Goal: Task Accomplishment & Management: Manage account settings

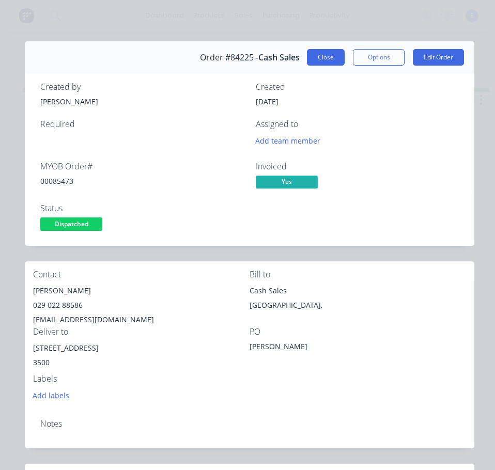
click at [319, 61] on button "Close" at bounding box center [326, 57] width 38 height 17
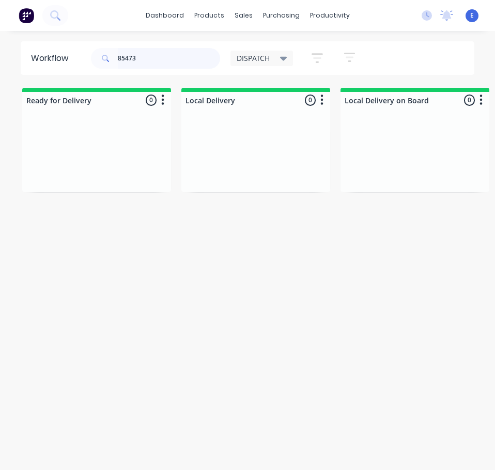
click at [152, 55] on input "85473" at bounding box center [169, 58] width 102 height 21
click at [150, 62] on input "85473" at bounding box center [169, 58] width 102 height 21
click at [150, 64] on input "85473" at bounding box center [169, 58] width 102 height 21
type input "85965"
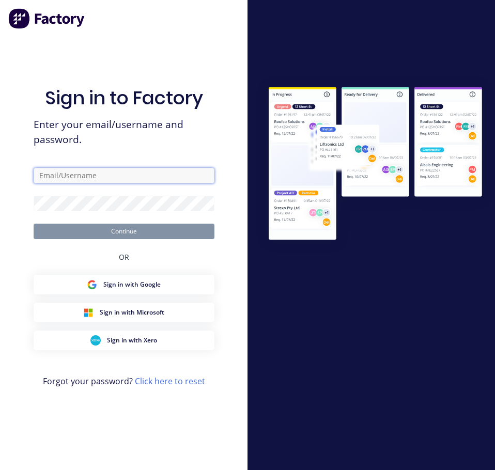
click at [146, 172] on input "text" at bounding box center [124, 175] width 181 height 15
type input "[EMAIL_ADDRESS][DOMAIN_NAME]"
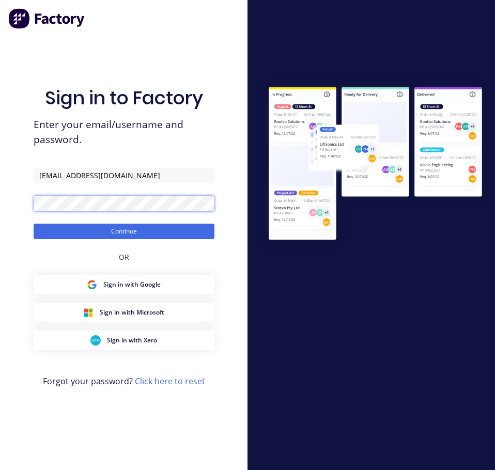
click at [34, 224] on button "Continue" at bounding box center [124, 231] width 181 height 15
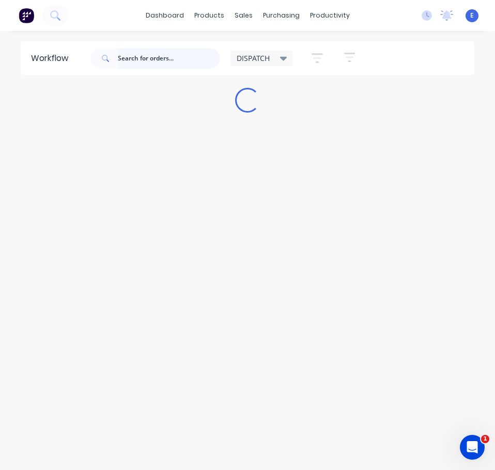
click at [177, 57] on input "text" at bounding box center [169, 58] width 102 height 21
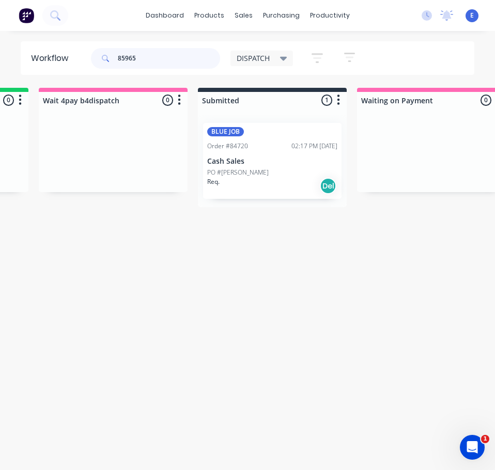
scroll to position [0, 632]
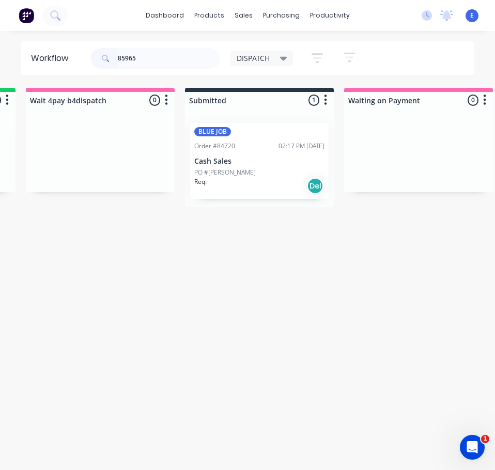
click at [244, 176] on div "PO #[PERSON_NAME]" at bounding box center [259, 172] width 130 height 9
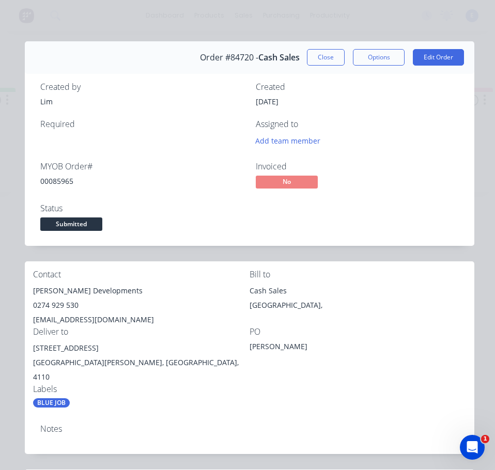
click at [51, 181] on div "00085965" at bounding box center [141, 181] width 203 height 11
click at [52, 181] on div "00085965" at bounding box center [141, 181] width 203 height 11
click at [53, 181] on div "00085965" at bounding box center [141, 181] width 203 height 11
copy div "00085965"
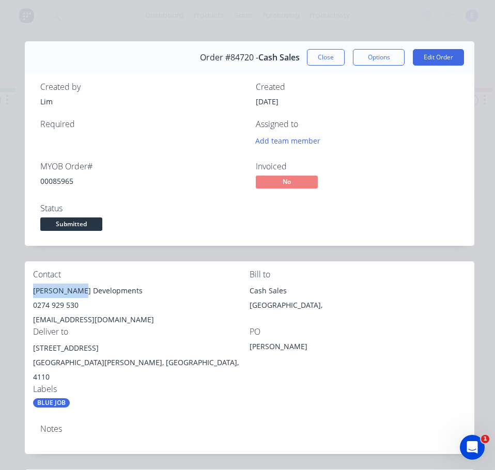
drag, startPoint x: 75, startPoint y: 291, endPoint x: 25, endPoint y: 292, distance: 50.1
click at [25, 292] on div "Contact [PERSON_NAME] Developments 0274 929 530 [EMAIL_ADDRESS][DOMAIN_NAME] Bi…" at bounding box center [249, 338] width 449 height 155
copy div "[PERSON_NAME]"
click at [103, 290] on div "[PERSON_NAME] Developments" at bounding box center [141, 290] width 216 height 14
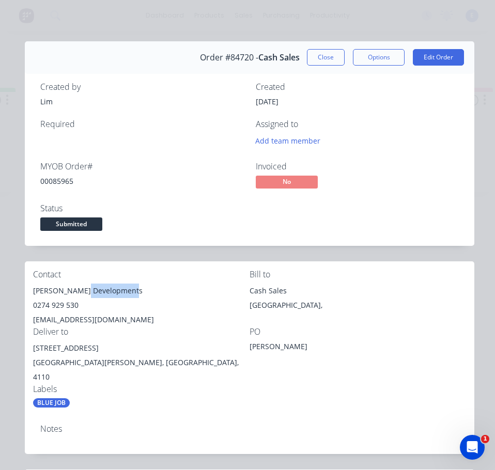
click at [103, 290] on div "[PERSON_NAME] Developments" at bounding box center [141, 290] width 216 height 14
click at [42, 302] on div "0274 929 530" at bounding box center [141, 305] width 216 height 14
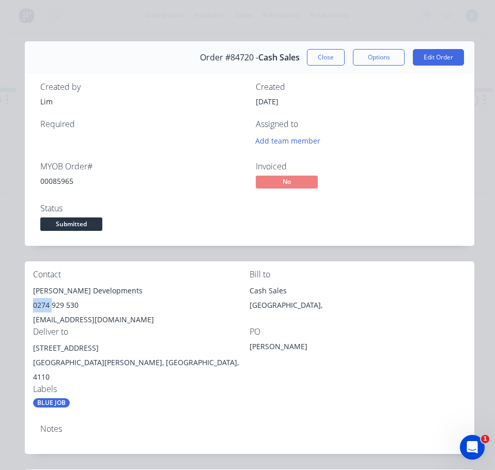
click at [42, 302] on div "0274 929 530" at bounding box center [141, 305] width 216 height 14
copy div "0274 929 530"
click at [50, 320] on div "[EMAIL_ADDRESS][DOMAIN_NAME]" at bounding box center [141, 319] width 216 height 14
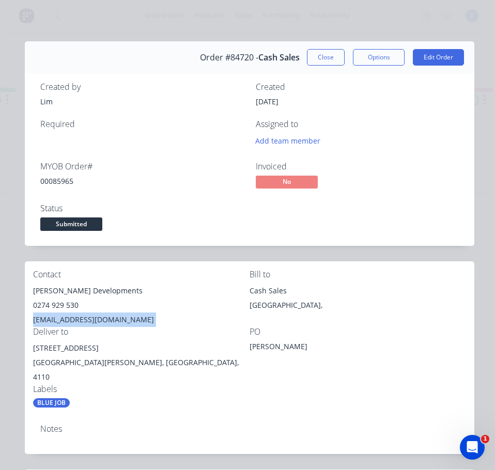
click at [51, 320] on div "[EMAIL_ADDRESS][DOMAIN_NAME]" at bounding box center [141, 319] width 216 height 14
copy div "[EMAIL_ADDRESS][DOMAIN_NAME]"
click at [85, 349] on div "[STREET_ADDRESS]" at bounding box center [141, 348] width 216 height 14
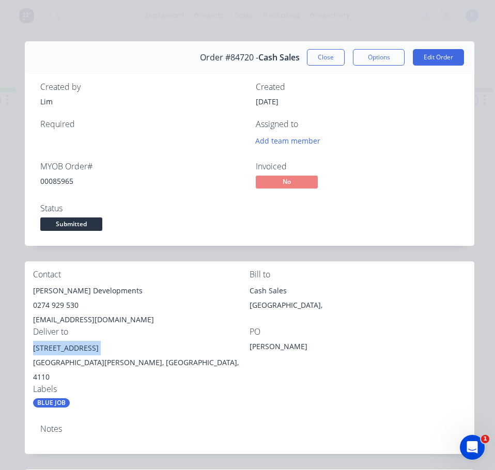
click at [84, 349] on div "[STREET_ADDRESS]" at bounding box center [141, 348] width 216 height 14
copy div "[STREET_ADDRESS]"
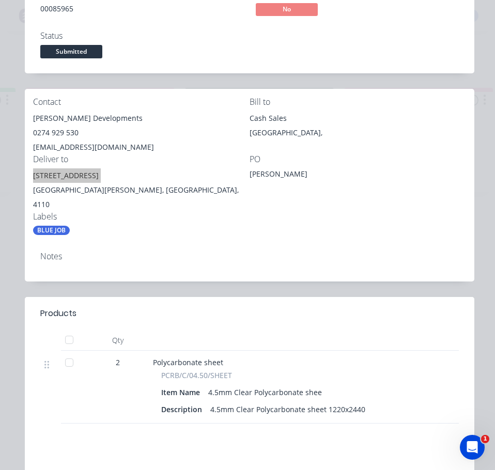
scroll to position [0, 0]
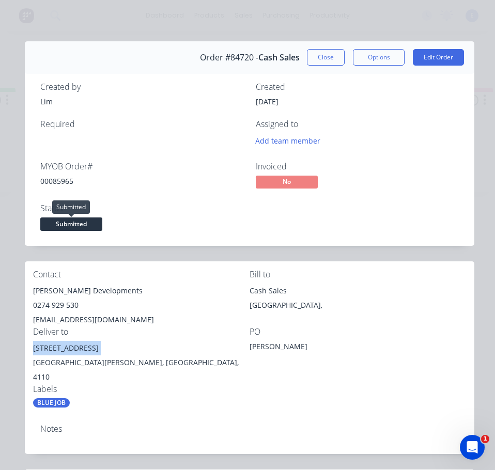
click at [71, 227] on span "Submitted" at bounding box center [71, 223] width 62 height 13
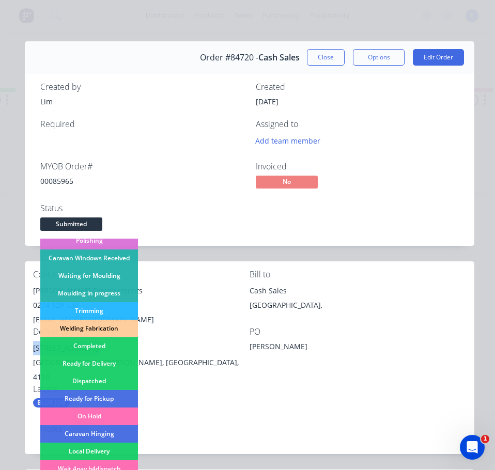
scroll to position [155, 0]
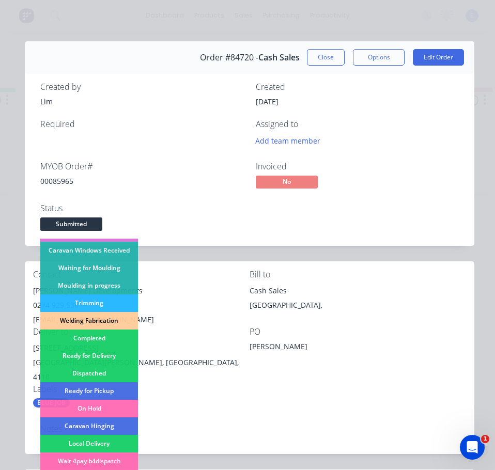
drag, startPoint x: 118, startPoint y: 376, endPoint x: 138, endPoint y: 360, distance: 25.7
click at [118, 376] on div "Dispatched" at bounding box center [89, 374] width 98 height 18
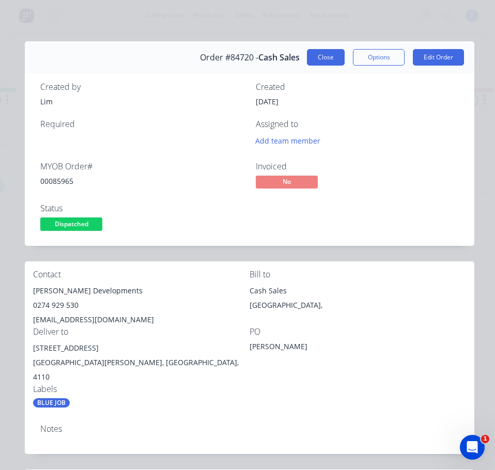
drag, startPoint x: 315, startPoint y: 60, endPoint x: 192, endPoint y: 41, distance: 124.9
click at [313, 60] on button "Close" at bounding box center [326, 57] width 38 height 17
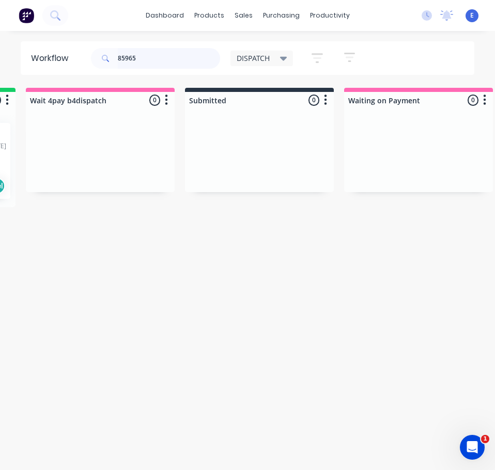
click at [149, 66] on input "85965" at bounding box center [169, 58] width 102 height 21
click at [149, 65] on input "85965" at bounding box center [169, 58] width 102 height 21
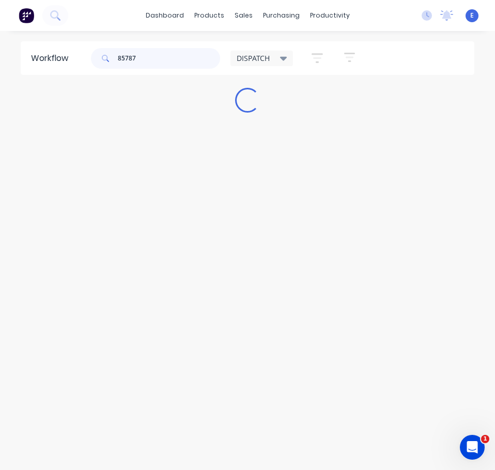
scroll to position [0, 0]
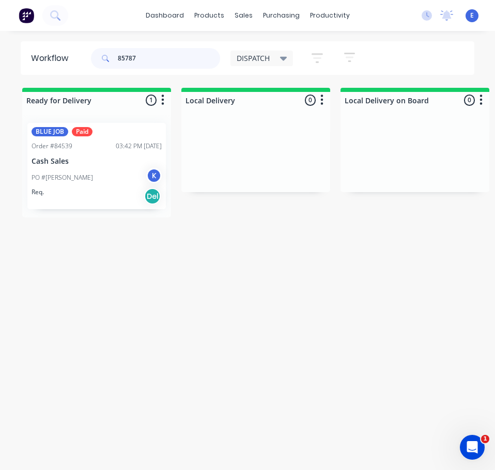
type input "85787"
click at [83, 185] on div "PO #[PERSON_NAME]" at bounding box center [96, 178] width 130 height 20
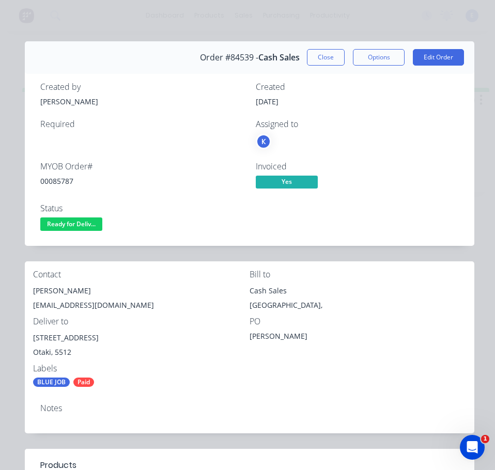
click at [59, 179] on div "00085787" at bounding box center [141, 181] width 203 height 11
copy div "00085787"
click at [44, 289] on div "[PERSON_NAME]" at bounding box center [141, 290] width 216 height 14
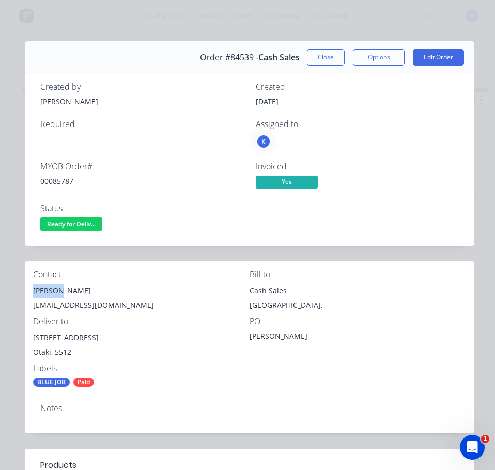
click at [44, 289] on div "[PERSON_NAME]" at bounding box center [141, 290] width 216 height 14
click at [45, 289] on div "[PERSON_NAME]" at bounding box center [141, 290] width 216 height 14
copy div "[PERSON_NAME]"
click at [102, 302] on div "[EMAIL_ADDRESS][DOMAIN_NAME]" at bounding box center [141, 305] width 216 height 14
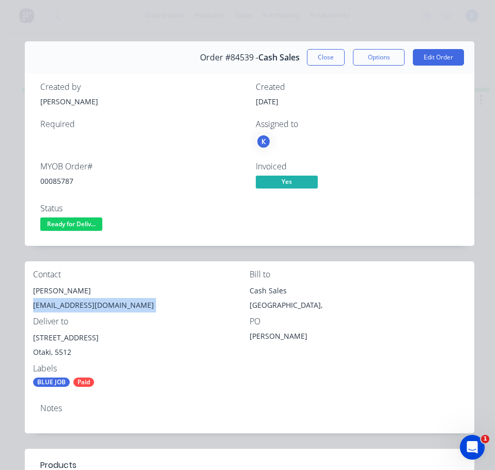
click at [102, 302] on div "[EMAIL_ADDRESS][DOMAIN_NAME]" at bounding box center [141, 305] width 216 height 14
copy div "[EMAIL_ADDRESS][DOMAIN_NAME]"
drag, startPoint x: 118, startPoint y: 339, endPoint x: 34, endPoint y: 340, distance: 84.7
click at [34, 340] on div "[STREET_ADDRESS]" at bounding box center [141, 337] width 216 height 14
copy div "[STREET_ADDRESS]"
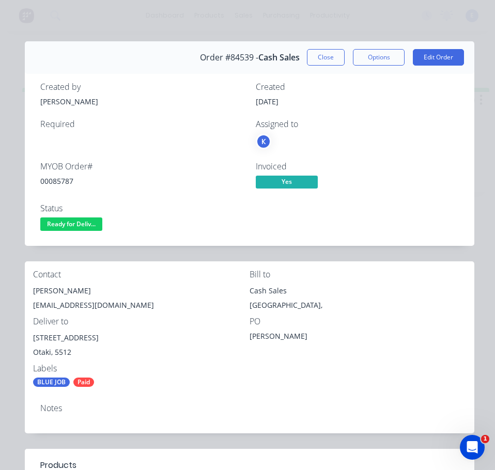
click at [187, 387] on div "BLUE JOB Paid" at bounding box center [141, 381] width 216 height 9
drag, startPoint x: 308, startPoint y: 395, endPoint x: 313, endPoint y: 391, distance: 6.6
click at [308, 395] on div "Notes" at bounding box center [249, 414] width 449 height 38
click at [74, 218] on span "Ready for Deliv..." at bounding box center [71, 223] width 62 height 13
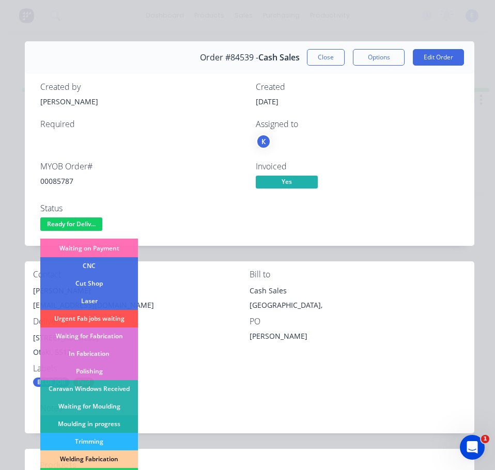
scroll to position [103, 0]
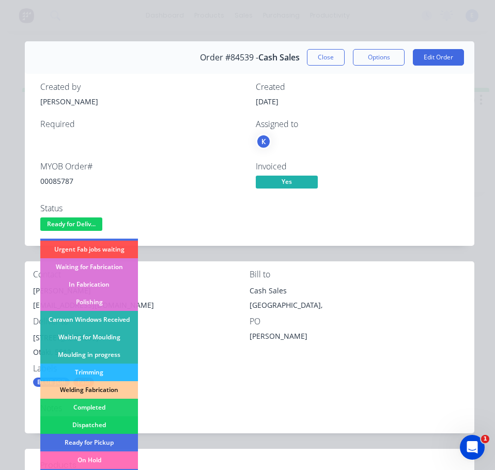
click at [108, 423] on div "Dispatched" at bounding box center [89, 425] width 98 height 18
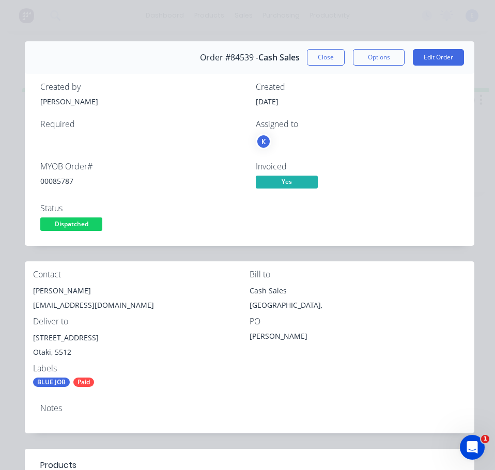
click at [316, 55] on button "Close" at bounding box center [326, 57] width 38 height 17
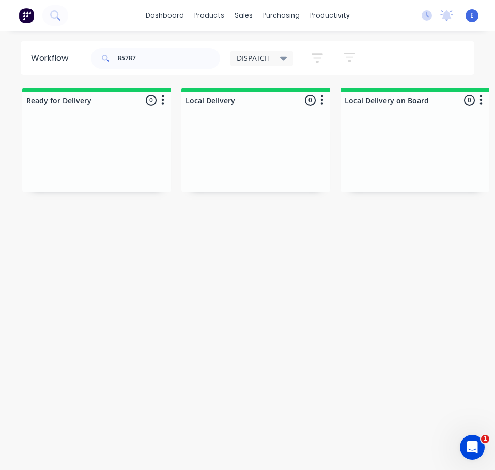
click at [400, 60] on div "85787 DISPATCH Save new view None edit DISPATCH (Default) edit CUT SHOP edit FA…" at bounding box center [282, 58] width 386 height 31
click at [170, 59] on input "85787" at bounding box center [169, 58] width 102 height 21
click at [170, 60] on input "85787" at bounding box center [169, 58] width 102 height 21
click at [284, 314] on div "Workflow DISPATCH Save new view None edit DISPATCH (Default) edit CUT SHOP edit…" at bounding box center [247, 255] width 495 height 429
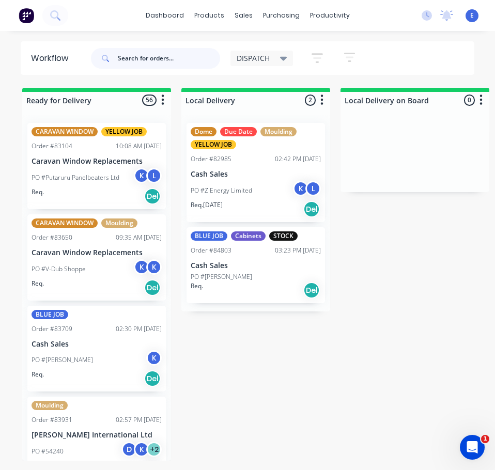
click at [197, 60] on input "text" at bounding box center [169, 58] width 102 height 21
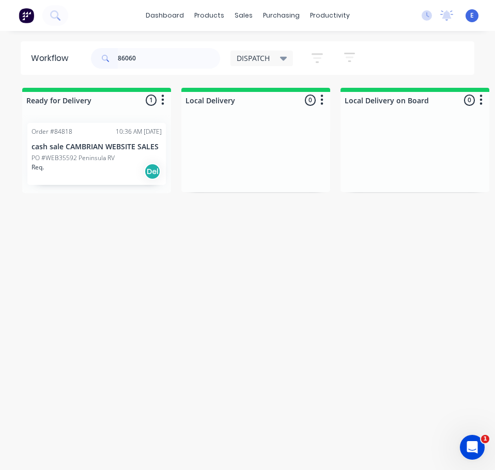
click at [109, 169] on div "Req. Del" at bounding box center [96, 172] width 130 height 18
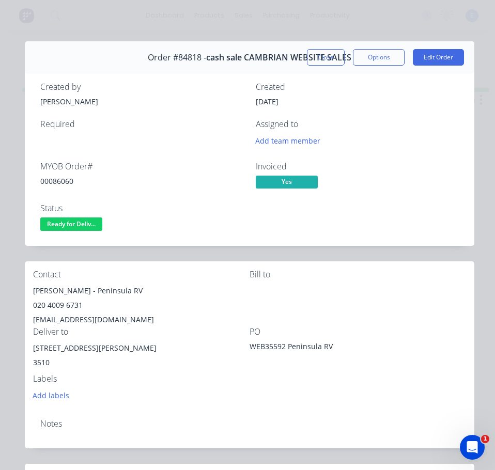
click at [61, 182] on div "00086060" at bounding box center [141, 181] width 203 height 11
copy div "00086060"
drag, startPoint x: 103, startPoint y: 291, endPoint x: 45, endPoint y: 288, distance: 57.9
click at [34, 290] on div "[PERSON_NAME] - Peninsula RV" at bounding box center [141, 290] width 216 height 14
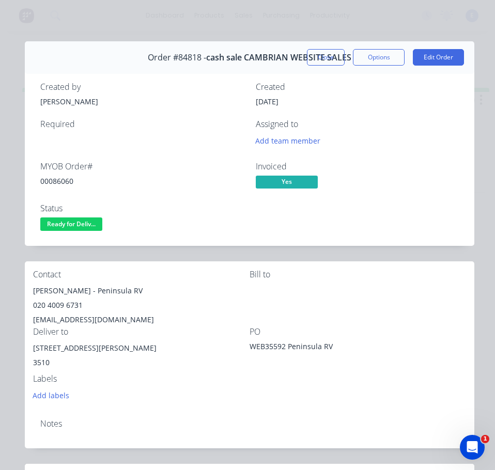
click at [111, 291] on div "[PERSON_NAME] - Peninsula RV" at bounding box center [141, 290] width 216 height 14
drag, startPoint x: 112, startPoint y: 291, endPoint x: 139, endPoint y: 293, distance: 27.4
click at [155, 291] on div "[PERSON_NAME] - Peninsula RV" at bounding box center [141, 290] width 216 height 14
click at [56, 306] on div "020 4009 6731" at bounding box center [141, 305] width 216 height 14
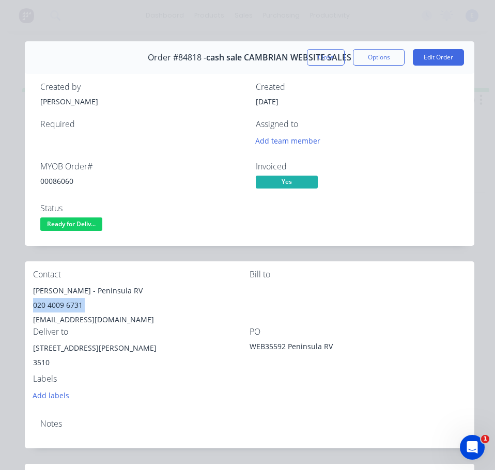
click at [56, 306] on div "020 4009 6731" at bounding box center [141, 305] width 216 height 14
click at [99, 318] on div "[EMAIL_ADDRESS][DOMAIN_NAME]" at bounding box center [141, 319] width 216 height 14
drag, startPoint x: 104, startPoint y: 347, endPoint x: 29, endPoint y: 348, distance: 74.9
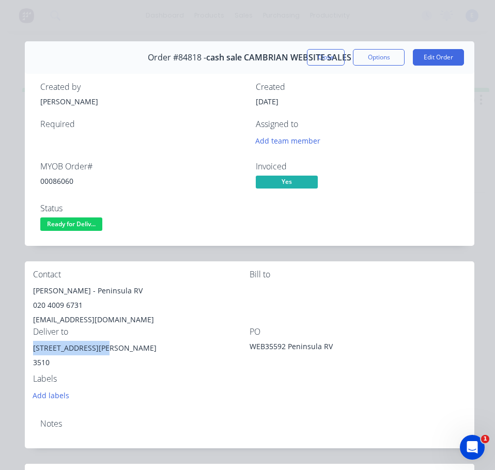
click at [29, 348] on div "Contact [PERSON_NAME] - Peninsula RV 020 4009 6731 [EMAIL_ADDRESS][DOMAIN_NAME]…" at bounding box center [249, 335] width 449 height 149
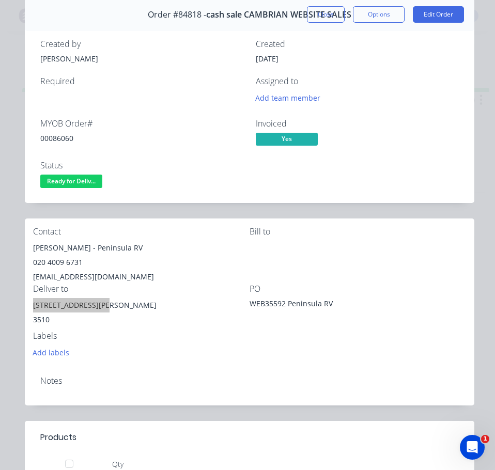
scroll to position [41, 0]
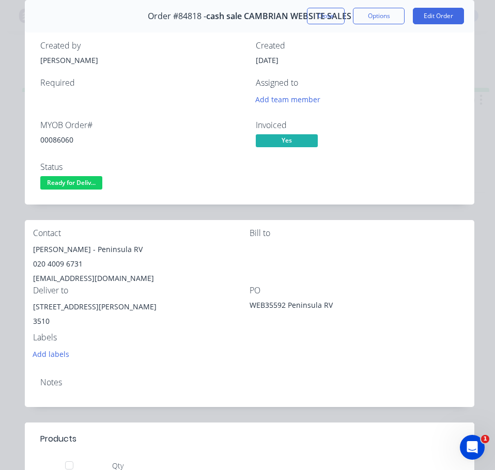
drag, startPoint x: 185, startPoint y: 332, endPoint x: 190, endPoint y: 328, distance: 5.9
click at [187, 331] on div "[STREET_ADDRESS][PERSON_NAME]" at bounding box center [141, 315] width 216 height 33
click at [83, 182] on span "Ready for Deliv..." at bounding box center [71, 182] width 62 height 13
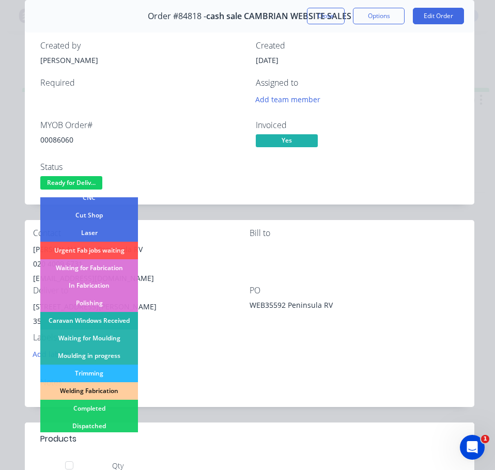
scroll to position [155, 0]
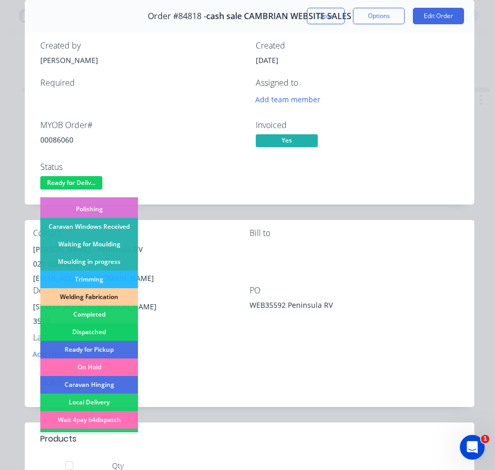
click at [100, 326] on div "Dispatched" at bounding box center [89, 332] width 98 height 18
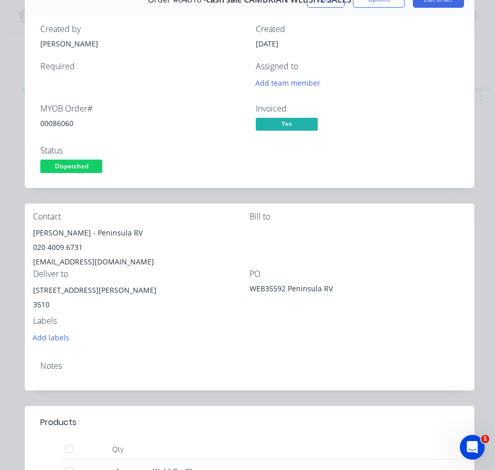
scroll to position [0, 0]
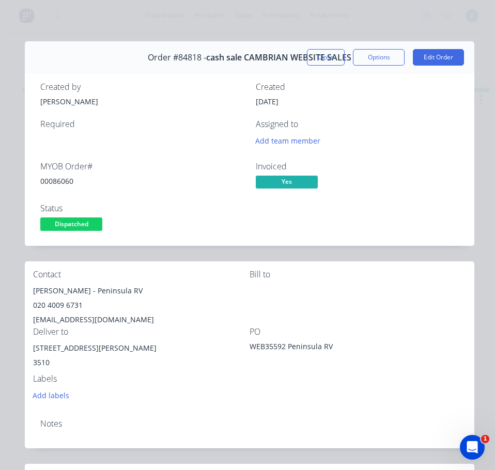
click at [324, 53] on button "Close" at bounding box center [326, 57] width 38 height 17
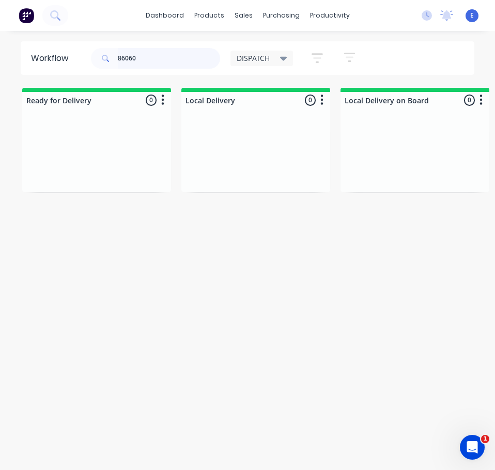
click at [193, 58] on input "86060" at bounding box center [169, 58] width 102 height 21
click at [116, 173] on div "Req. Del" at bounding box center [96, 172] width 130 height 18
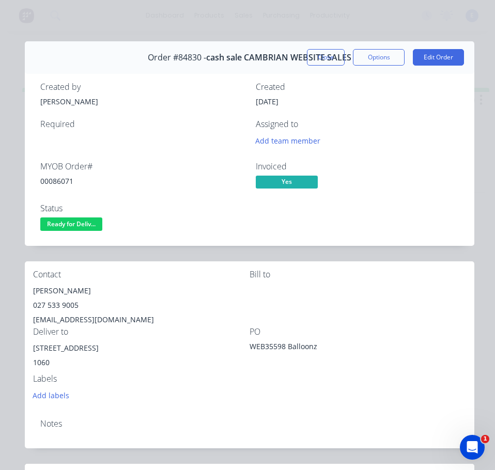
click at [54, 182] on div "00086071" at bounding box center [141, 181] width 203 height 11
click at [55, 182] on div "00086071" at bounding box center [141, 181] width 203 height 11
drag, startPoint x: 80, startPoint y: 292, endPoint x: 33, endPoint y: 290, distance: 46.5
click at [33, 290] on div "[PERSON_NAME]" at bounding box center [141, 290] width 216 height 14
click at [113, 293] on div "[PERSON_NAME]" at bounding box center [141, 290] width 216 height 14
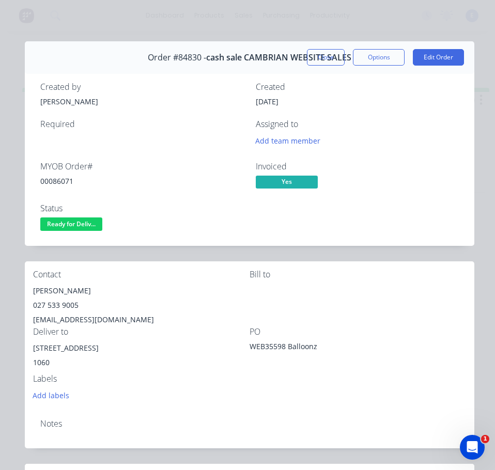
click at [113, 293] on div "[PERSON_NAME]" at bounding box center [141, 290] width 216 height 14
click at [141, 323] on div "[EMAIL_ADDRESS][DOMAIN_NAME]" at bounding box center [141, 319] width 216 height 14
click at [110, 290] on div "[PERSON_NAME]" at bounding box center [141, 290] width 216 height 14
click at [110, 289] on div "[PERSON_NAME]" at bounding box center [141, 290] width 216 height 14
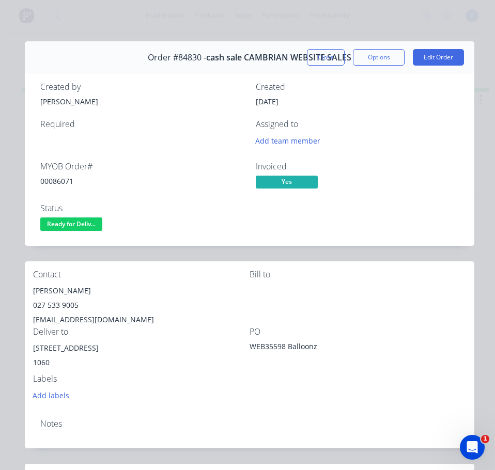
click at [57, 306] on div "027 533 9005" at bounding box center [141, 305] width 216 height 14
click at [57, 305] on div "027 533 9005" at bounding box center [141, 305] width 216 height 14
click at [53, 307] on div "027 533 9005" at bounding box center [141, 305] width 216 height 14
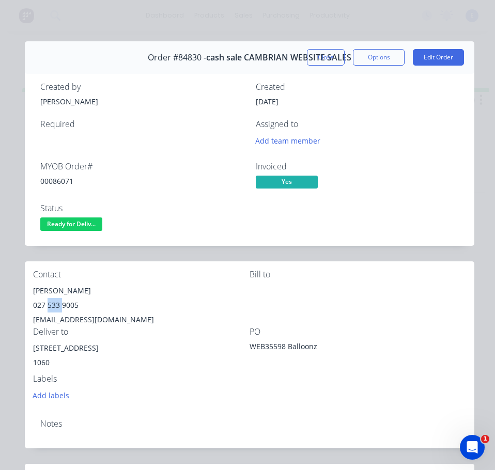
click at [53, 307] on div "027 533 9005" at bounding box center [141, 305] width 216 height 14
click at [85, 323] on div "[EMAIL_ADDRESS][DOMAIN_NAME]" at bounding box center [141, 319] width 216 height 14
click at [85, 322] on div "[EMAIL_ADDRESS][DOMAIN_NAME]" at bounding box center [141, 319] width 216 height 14
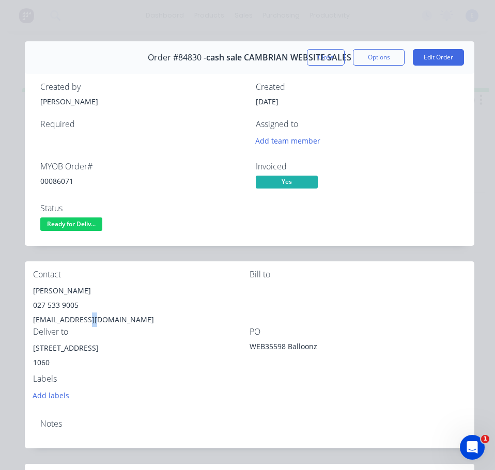
click at [85, 322] on div "[EMAIL_ADDRESS][DOMAIN_NAME]" at bounding box center [141, 319] width 216 height 14
drag, startPoint x: 84, startPoint y: 348, endPoint x: 32, endPoint y: 353, distance: 51.8
click at [32, 353] on div "Contact [PERSON_NAME] - Balloonz 027 533 9005 [EMAIL_ADDRESS][DOMAIN_NAME] Bill…" at bounding box center [249, 335] width 449 height 149
click at [56, 224] on span "Ready for Deliv..." at bounding box center [71, 223] width 62 height 13
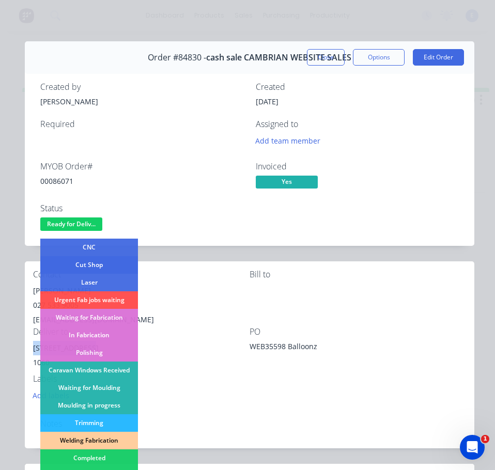
scroll to position [103, 0]
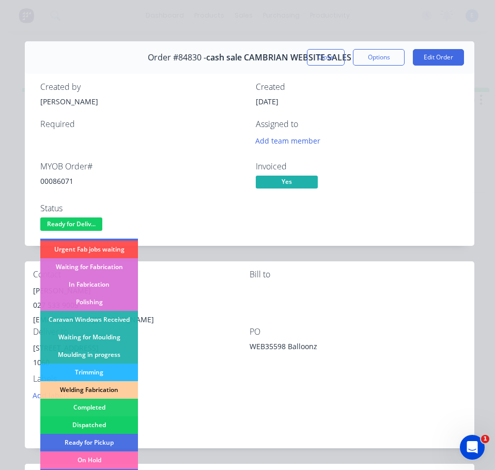
click at [109, 419] on div "Dispatched" at bounding box center [89, 425] width 98 height 18
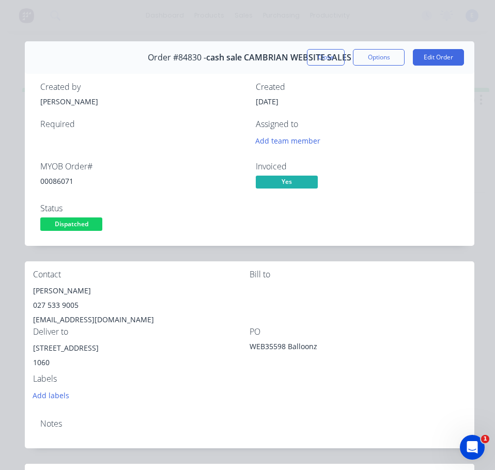
drag, startPoint x: 322, startPoint y: 53, endPoint x: 185, endPoint y: 46, distance: 137.0
click at [322, 54] on button "Close" at bounding box center [326, 57] width 38 height 17
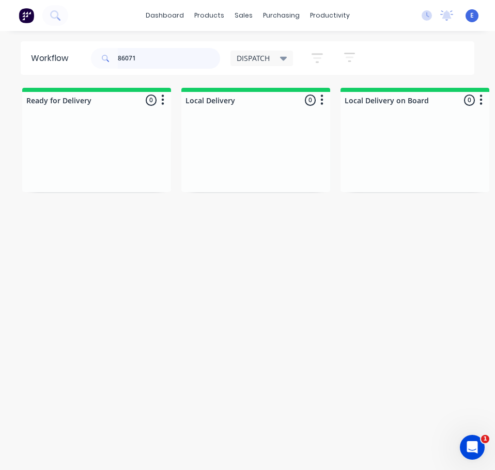
click at [171, 57] on input "86071" at bounding box center [169, 58] width 102 height 21
type input "86066"
click at [100, 173] on div "Req. Del" at bounding box center [96, 172] width 130 height 18
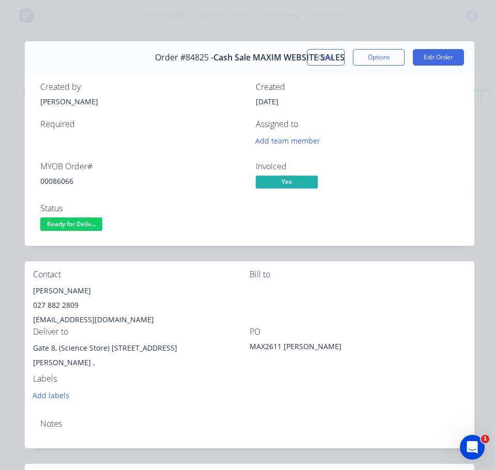
click at [68, 184] on div "00086066" at bounding box center [141, 181] width 203 height 11
click at [68, 182] on div "00086066" at bounding box center [141, 181] width 203 height 11
click at [53, 288] on div "[PERSON_NAME]" at bounding box center [141, 290] width 216 height 14
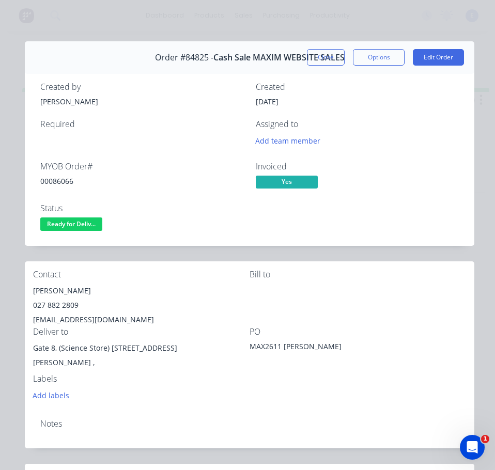
click at [64, 307] on div "027 882 2809" at bounding box center [141, 305] width 216 height 14
click at [56, 317] on div "[EMAIL_ADDRESS][DOMAIN_NAME]" at bounding box center [141, 319] width 216 height 14
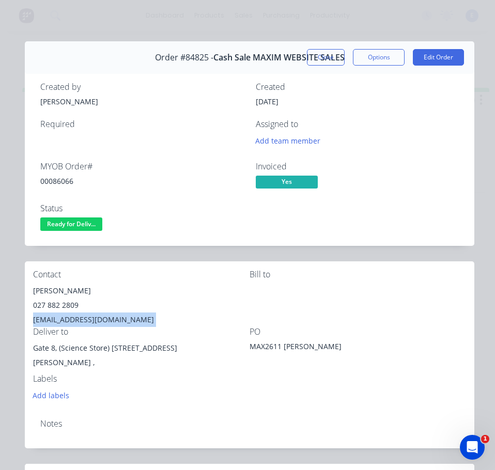
click at [56, 317] on div "[EMAIL_ADDRESS][DOMAIN_NAME]" at bounding box center [141, 319] width 216 height 14
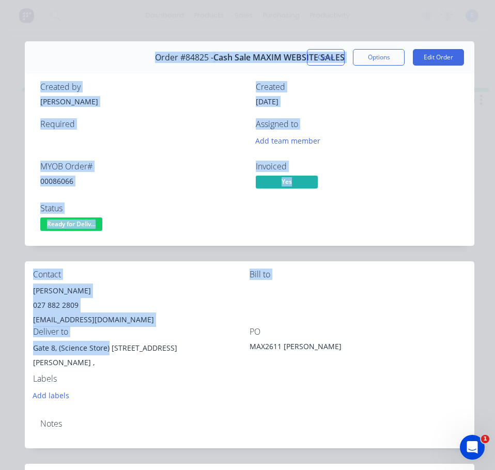
drag, startPoint x: 107, startPoint y: 349, endPoint x: 24, endPoint y: 350, distance: 83.1
click at [24, 350] on div "Order details Collaborate Checklists 0/0 Tracking Linked Orders Timeline Profit…" at bounding box center [247, 385] width 474 height 688
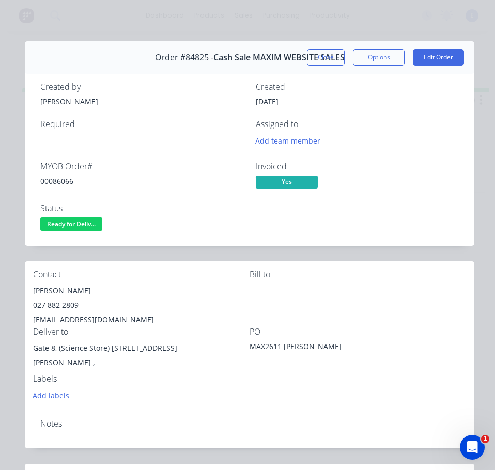
drag, startPoint x: 68, startPoint y: 365, endPoint x: 136, endPoint y: 340, distance: 72.5
click at [68, 365] on div "[PERSON_NAME] ," at bounding box center [141, 362] width 216 height 14
drag, startPoint x: 110, startPoint y: 350, endPoint x: 33, endPoint y: 347, distance: 77.0
click at [33, 347] on div "Gate 8, (Science Store) [STREET_ADDRESS]" at bounding box center [141, 348] width 216 height 14
drag, startPoint x: 220, startPoint y: 388, endPoint x: 9, endPoint y: 352, distance: 213.6
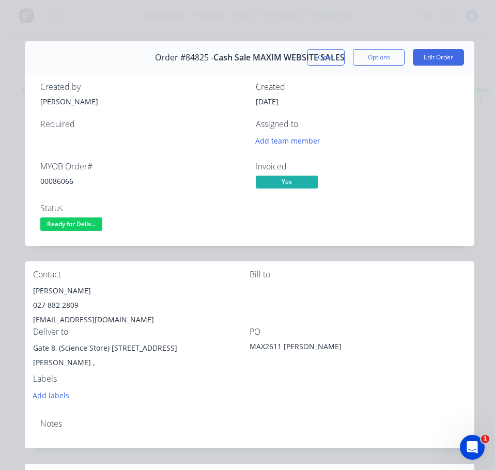
click at [218, 388] on div "Add labels" at bounding box center [141, 395] width 216 height 14
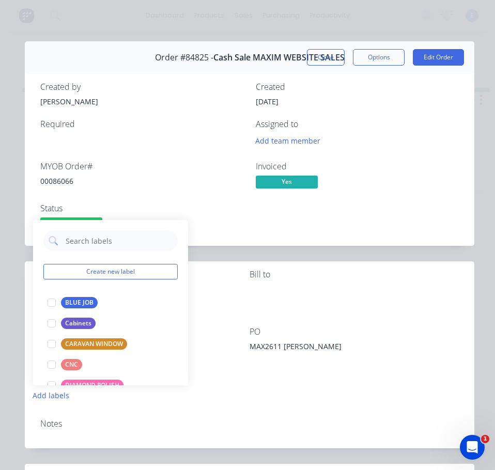
click at [206, 395] on div "Add labels" at bounding box center [141, 395] width 216 height 14
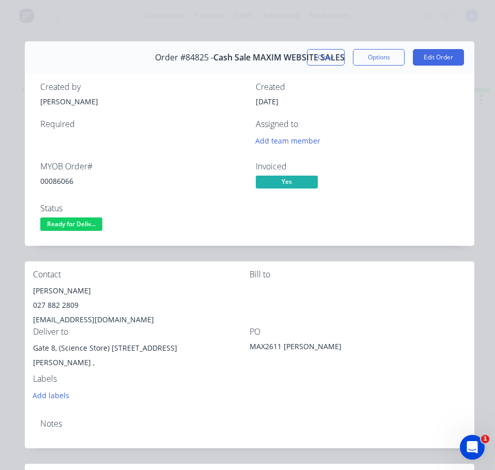
drag, startPoint x: 110, startPoint y: 348, endPoint x: 168, endPoint y: 343, distance: 58.0
click at [178, 344] on div "Gate 8, (Science Store) [STREET_ADDRESS]" at bounding box center [141, 348] width 216 height 14
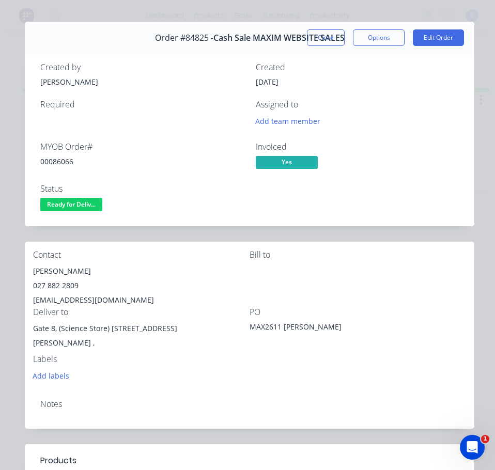
scroll to position [0, 0]
